Goal: Transaction & Acquisition: Book appointment/travel/reservation

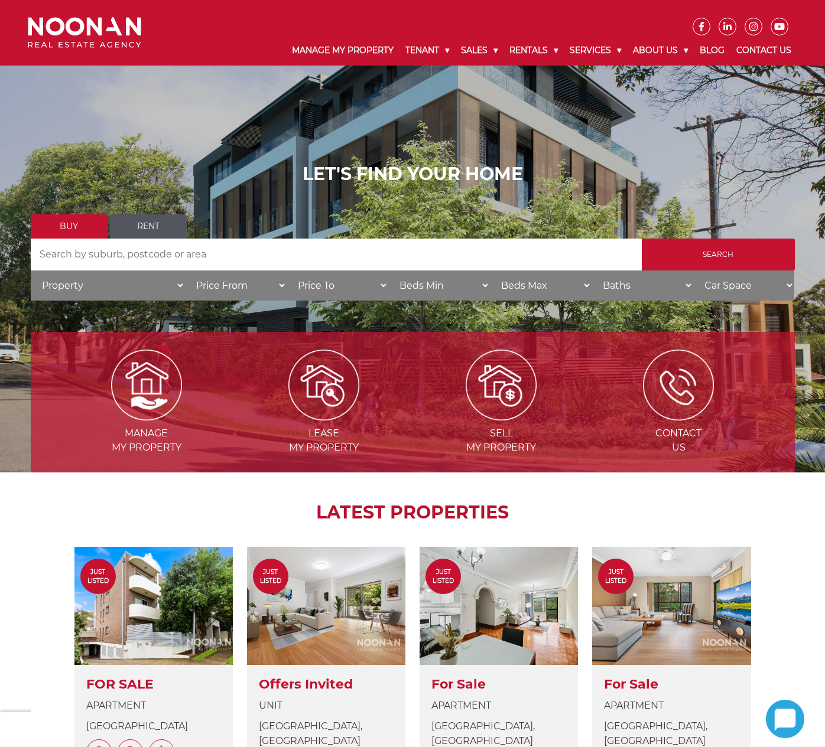
click at [161, 240] on input "Search by Address" at bounding box center [336, 255] width 611 height 32
click at [162, 227] on link "Rent" at bounding box center [148, 226] width 77 height 24
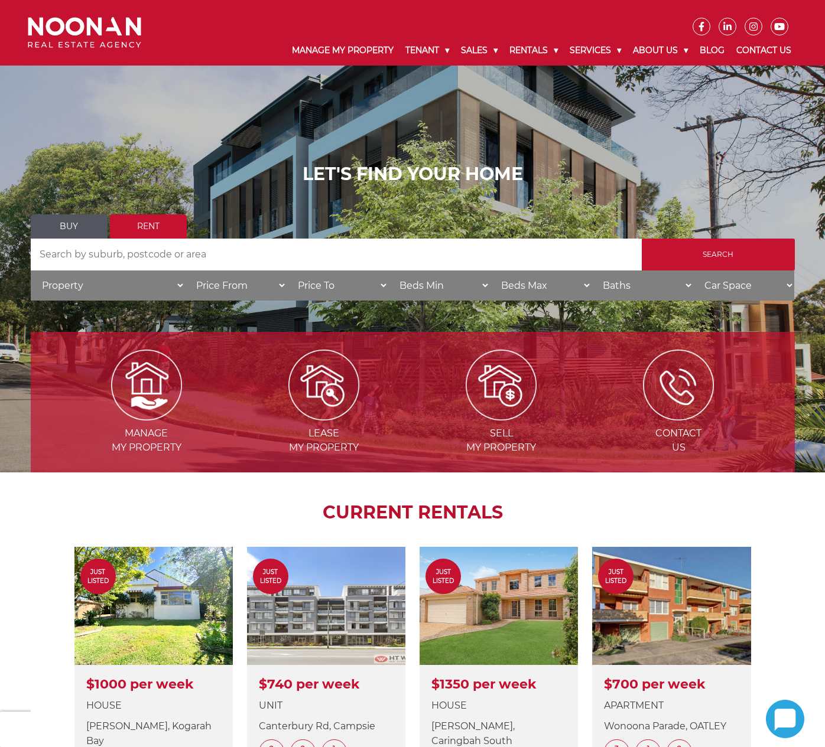
drag, startPoint x: 0, startPoint y: 0, endPoint x: 149, endPoint y: 253, distance: 294.0
click at [149, 253] on input "Search by Address" at bounding box center [336, 255] width 611 height 32
type input "mortdale"
click at [642, 239] on input "Search" at bounding box center [718, 255] width 153 height 32
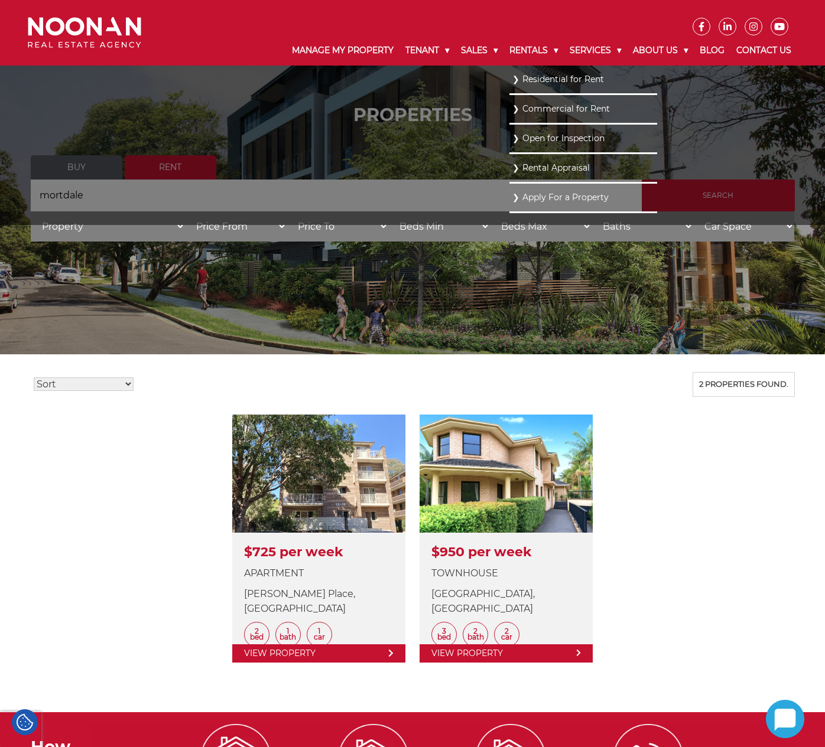
click at [559, 104] on link "Commercial for Rent" at bounding box center [583, 109] width 142 height 16
